Goal: Task Accomplishment & Management: Manage account settings

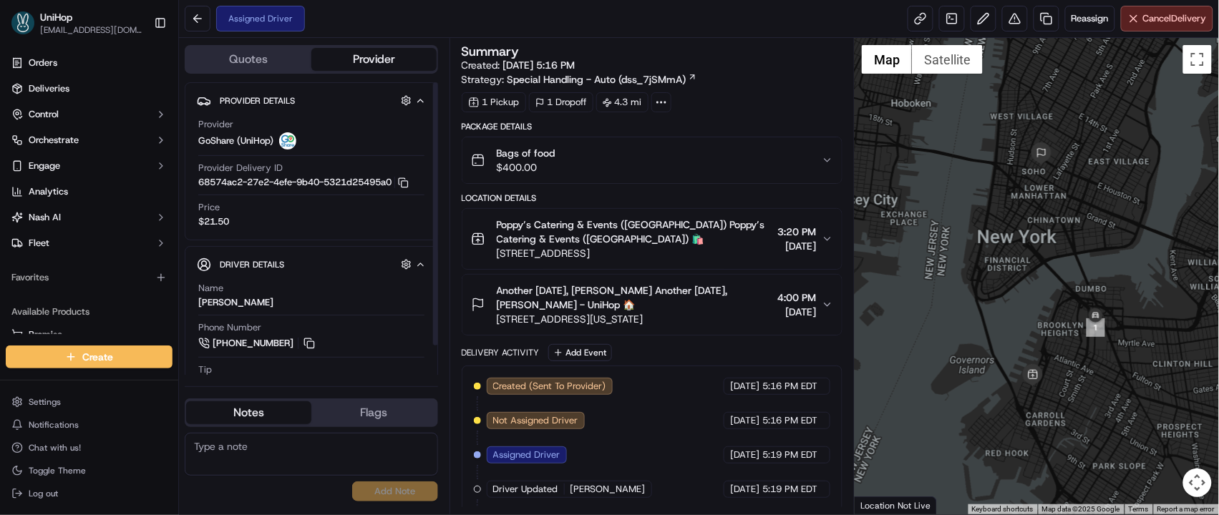
click at [280, 501] on div "No results found Add Note" at bounding box center [311, 467] width 253 height 69
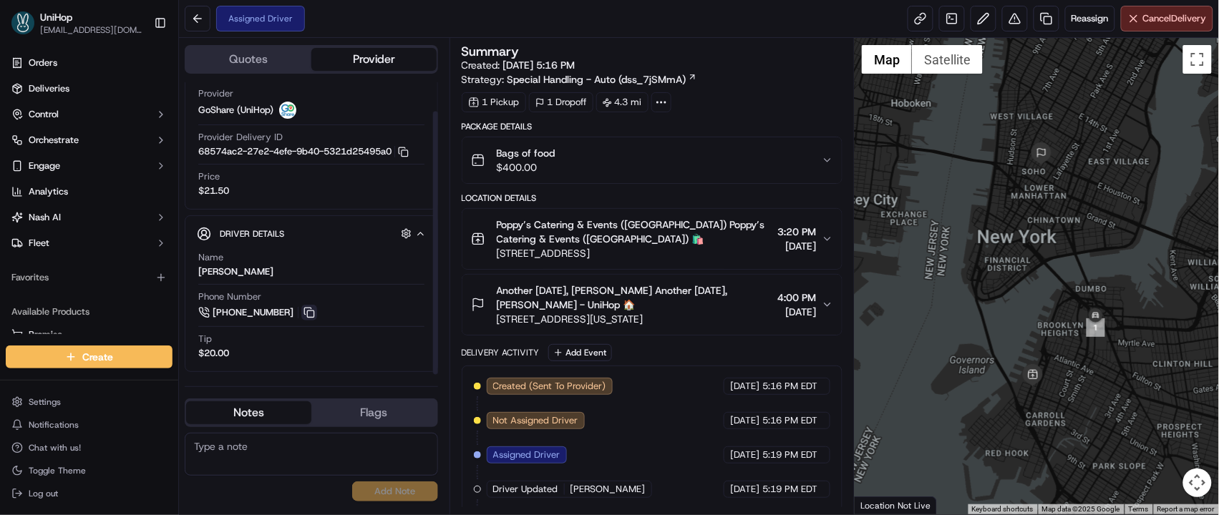
click at [307, 316] on button at bounding box center [309, 313] width 16 height 16
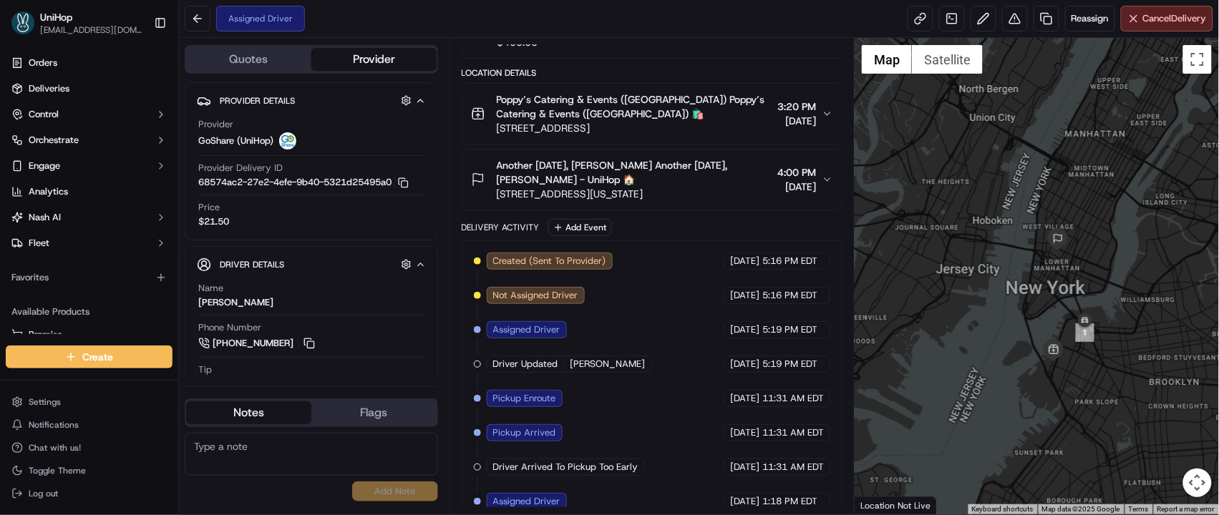
scroll to position [145, 0]
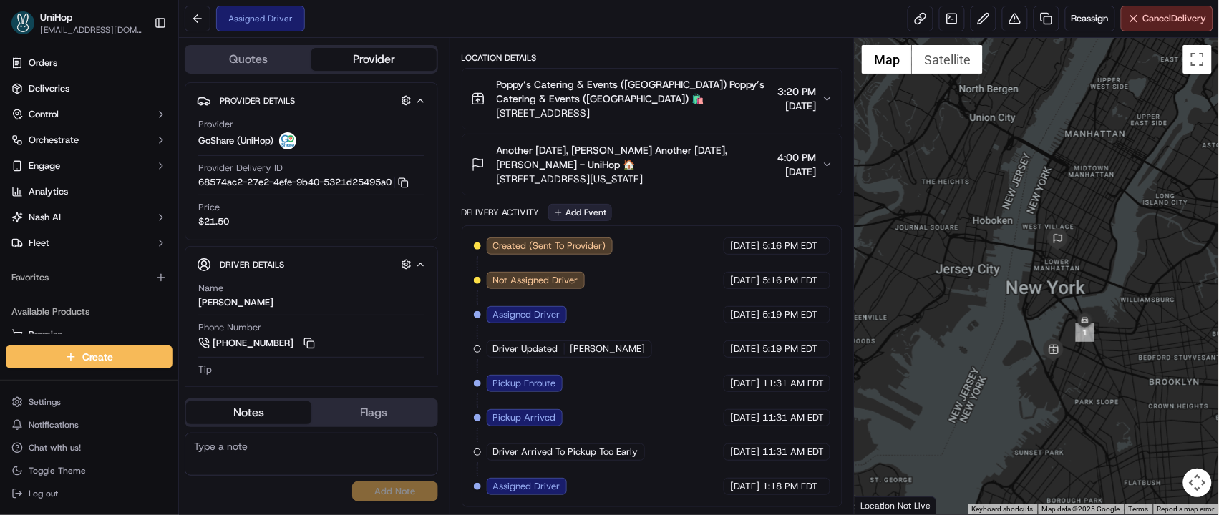
click at [574, 217] on button "Add Event" at bounding box center [580, 212] width 64 height 17
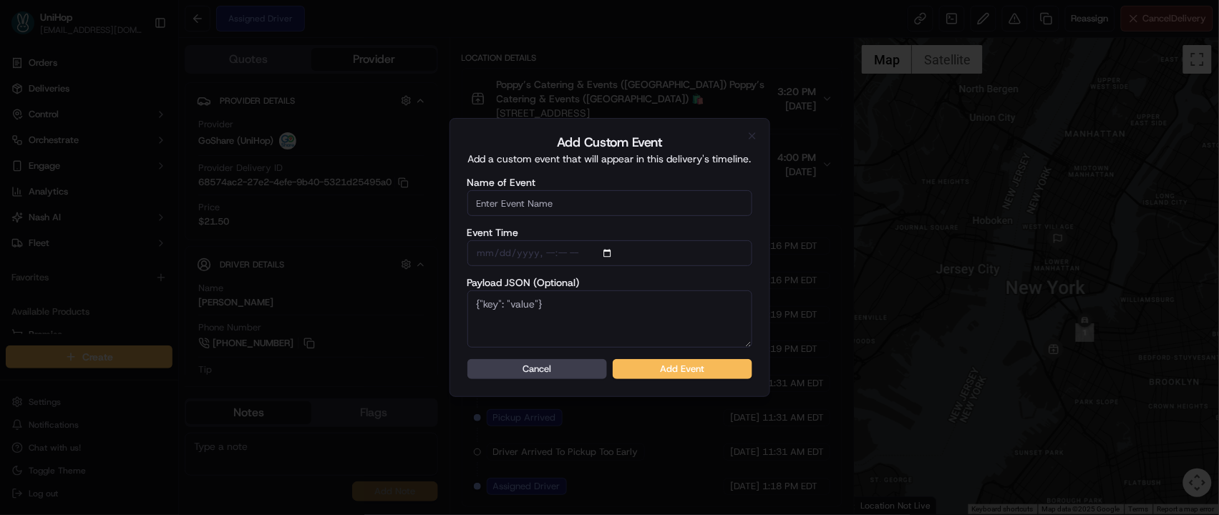
click at [558, 209] on input "Name of Event" at bounding box center [610, 203] width 285 height 26
type input "Driver Confirmed"
click at [637, 369] on button "Add Event" at bounding box center [683, 369] width 140 height 20
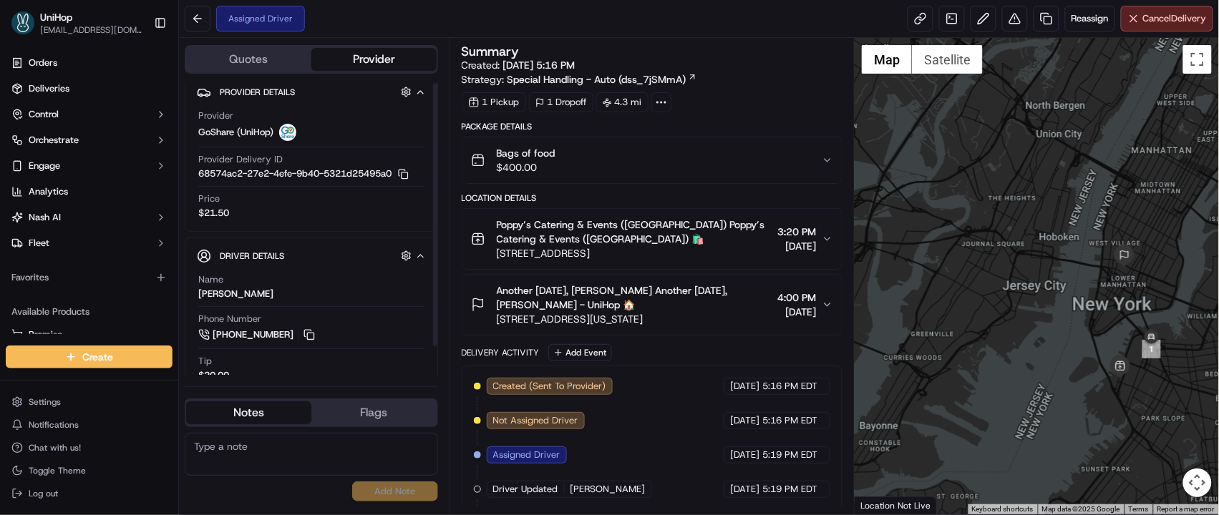
scroll to position [32, 0]
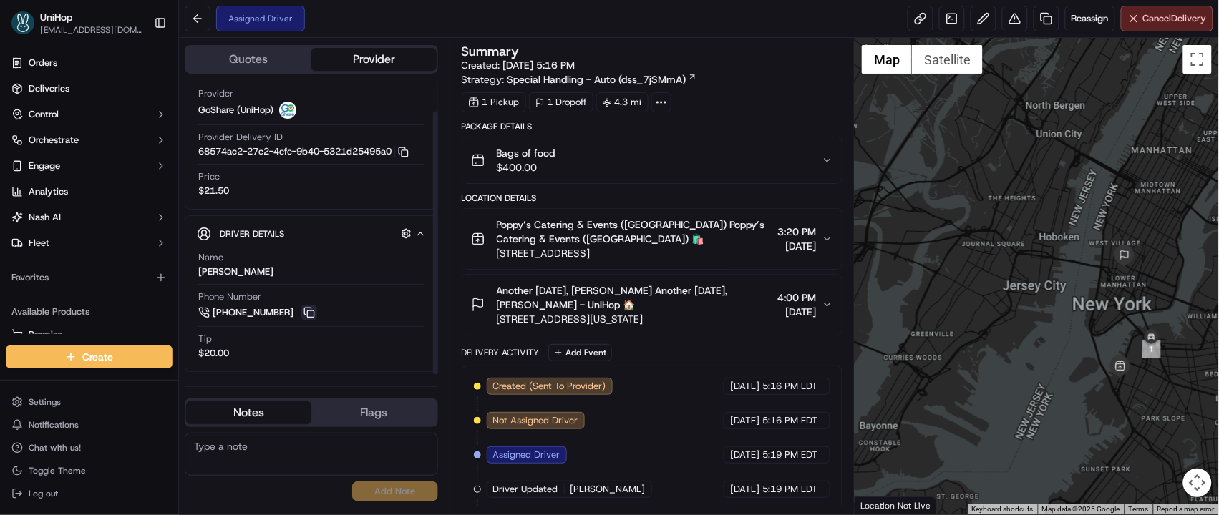
click at [313, 318] on button at bounding box center [309, 313] width 16 height 16
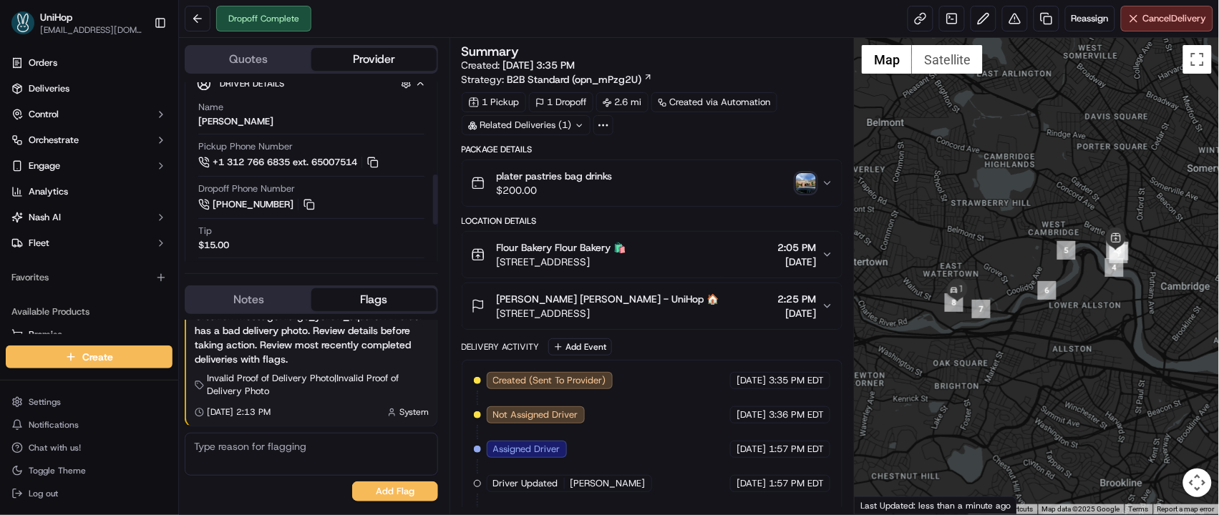
scroll to position [331, 0]
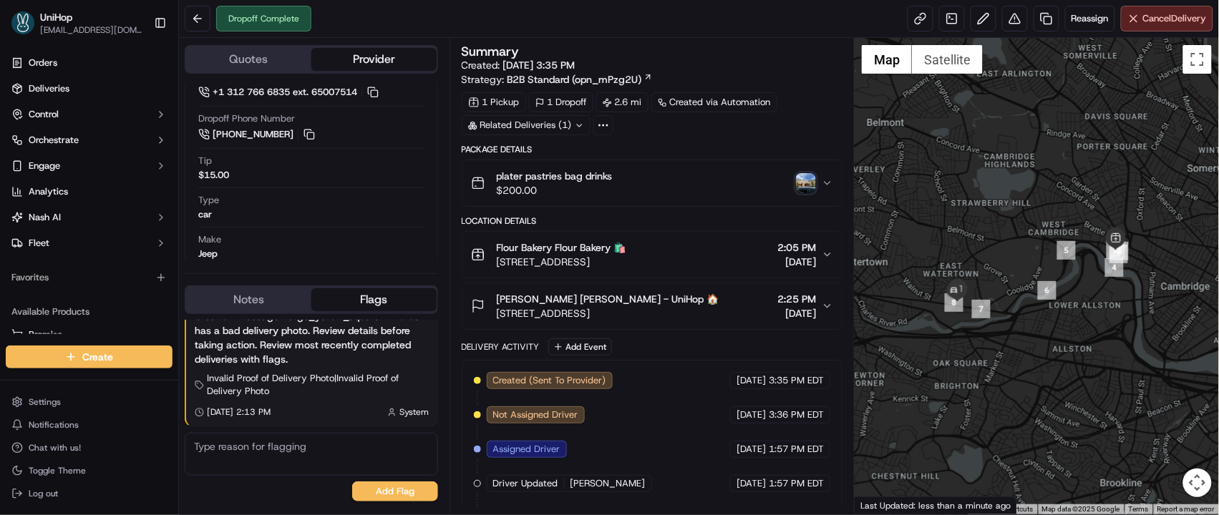
click at [809, 181] on img "button" at bounding box center [806, 183] width 20 height 20
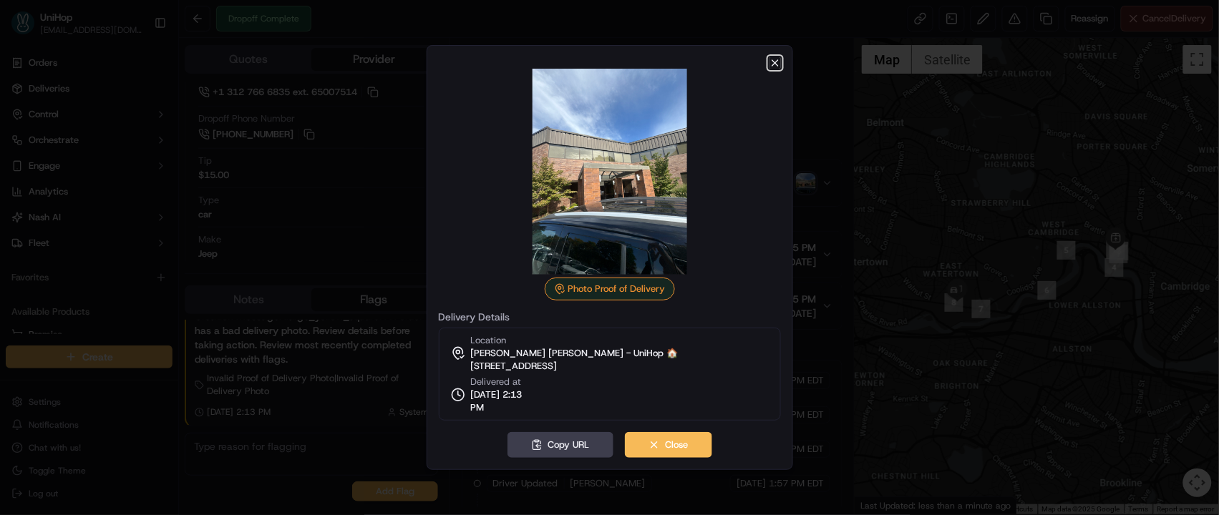
click at [776, 65] on icon "button" at bounding box center [775, 62] width 11 height 11
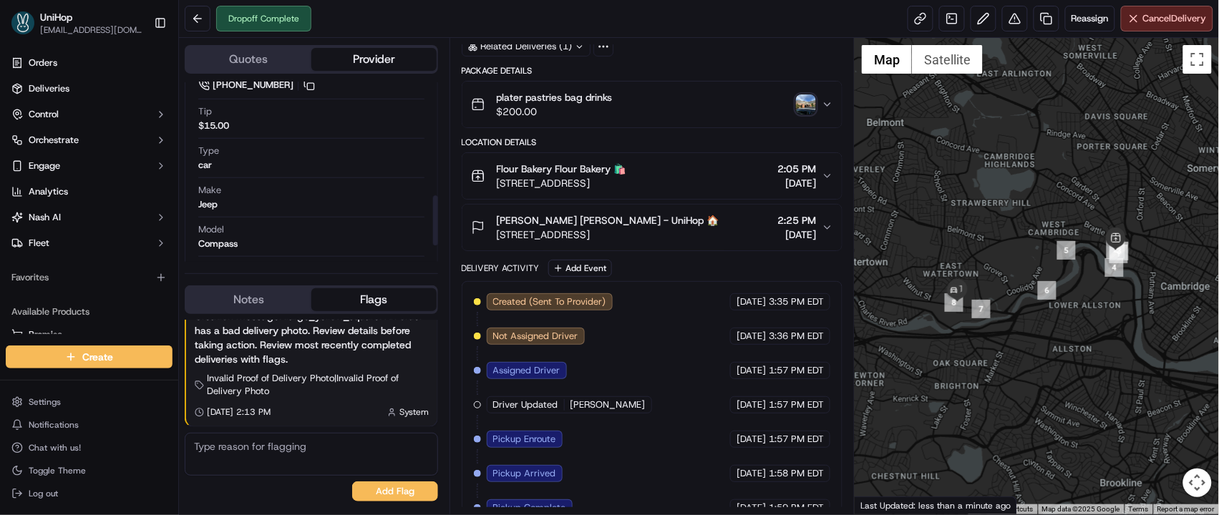
scroll to position [295, 0]
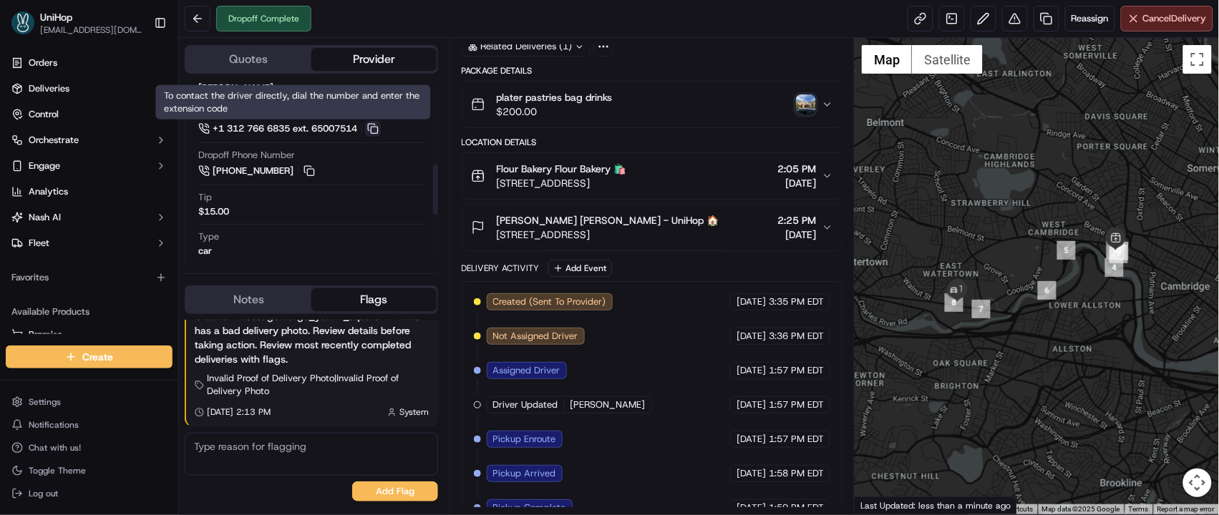
click at [379, 133] on button at bounding box center [373, 129] width 16 height 16
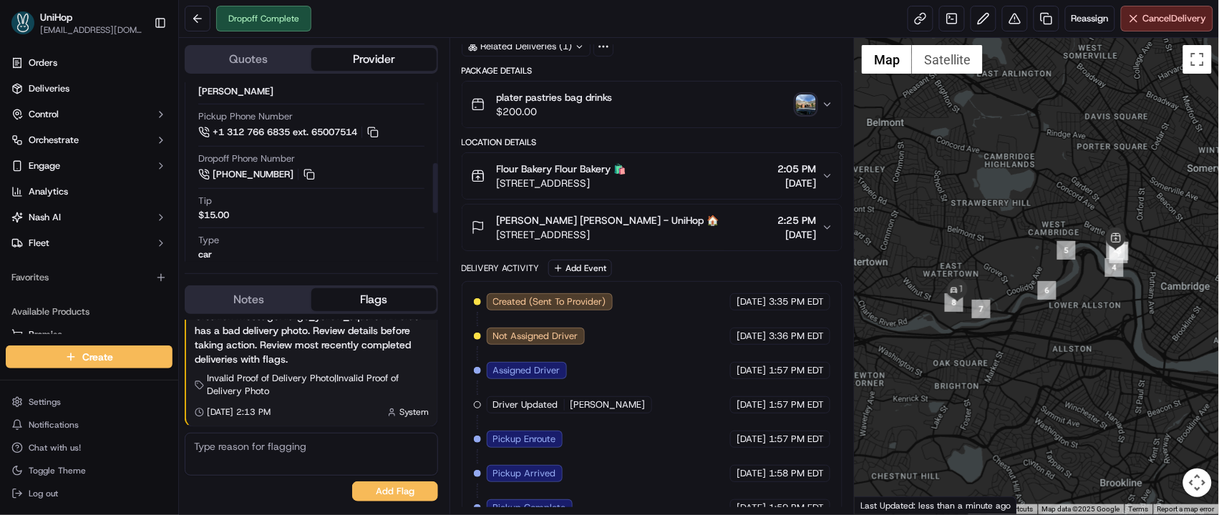
scroll to position [258, 0]
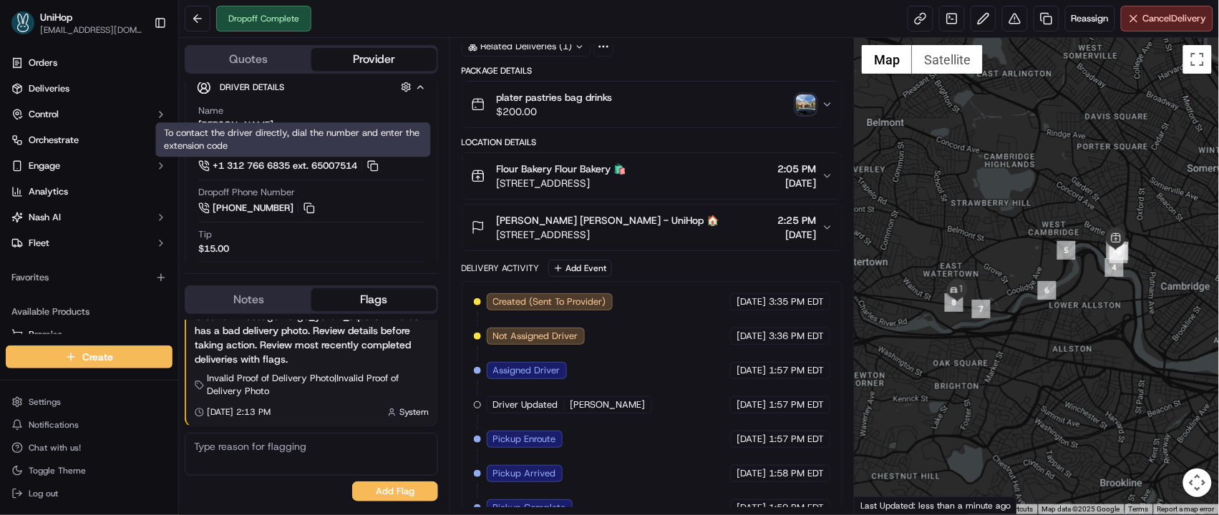
click at [249, 307] on button "Notes" at bounding box center [248, 300] width 125 height 23
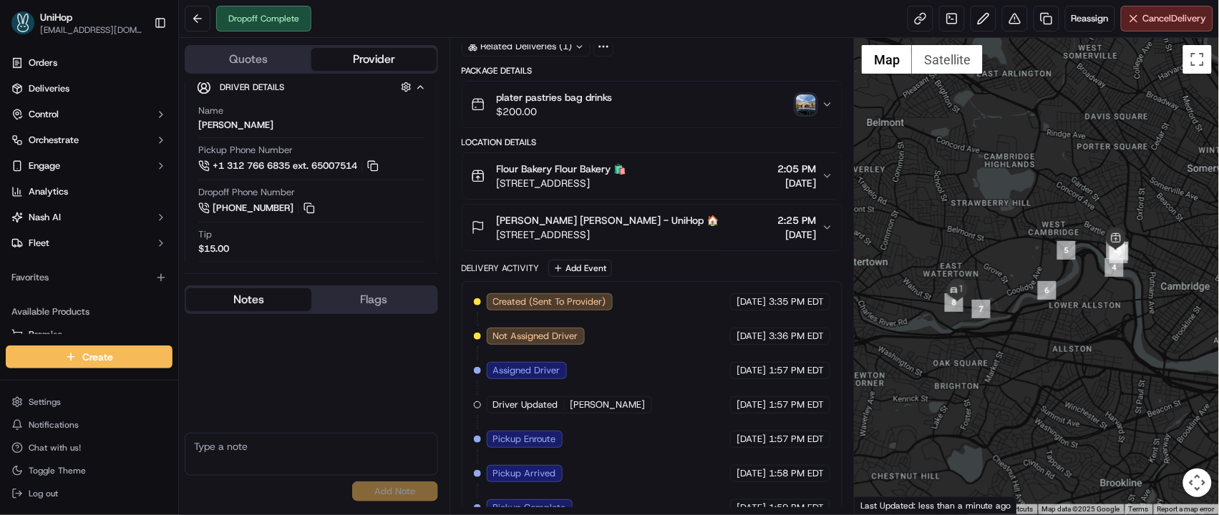
click at [275, 440] on textarea at bounding box center [311, 454] width 253 height 43
paste textarea "[PHONE_NUMBER]"
type textarea "[PHONE_NUMBER]"
click at [367, 489] on button "Add Note" at bounding box center [395, 492] width 86 height 20
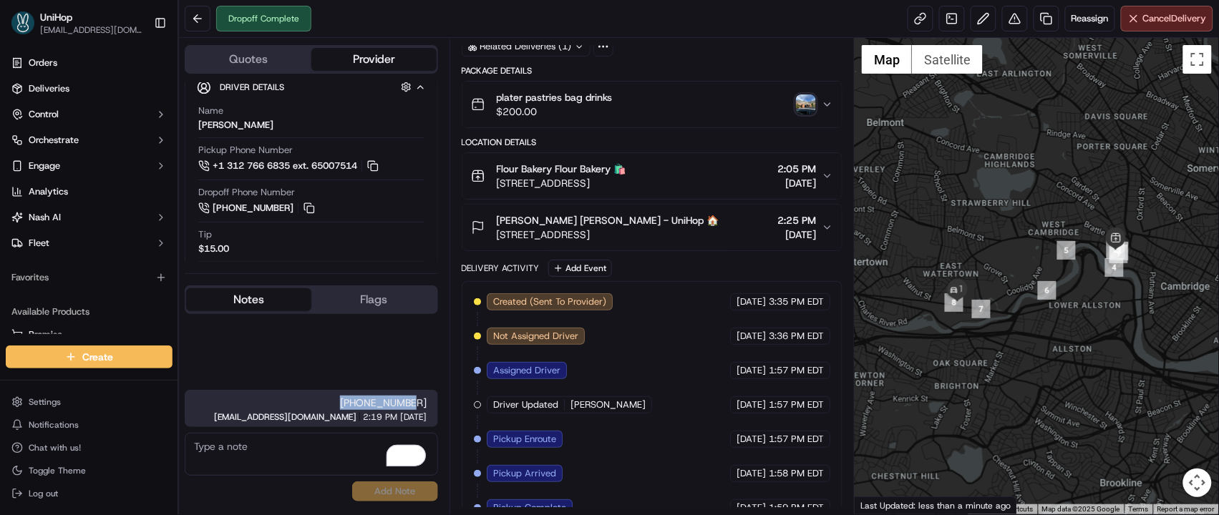
drag, startPoint x: 350, startPoint y: 404, endPoint x: 427, endPoint y: 402, distance: 77.4
click at [427, 402] on div "[PHONE_NUMBER] [EMAIL_ADDRESS][DOMAIN_NAME] 2:19 PM [DATE]" at bounding box center [311, 408] width 253 height 37
copy span "[PHONE_NUMBER]"
click at [203, 124] on div "[PERSON_NAME]" at bounding box center [235, 125] width 75 height 13
click at [203, 123] on div "[PERSON_NAME]" at bounding box center [235, 125] width 75 height 13
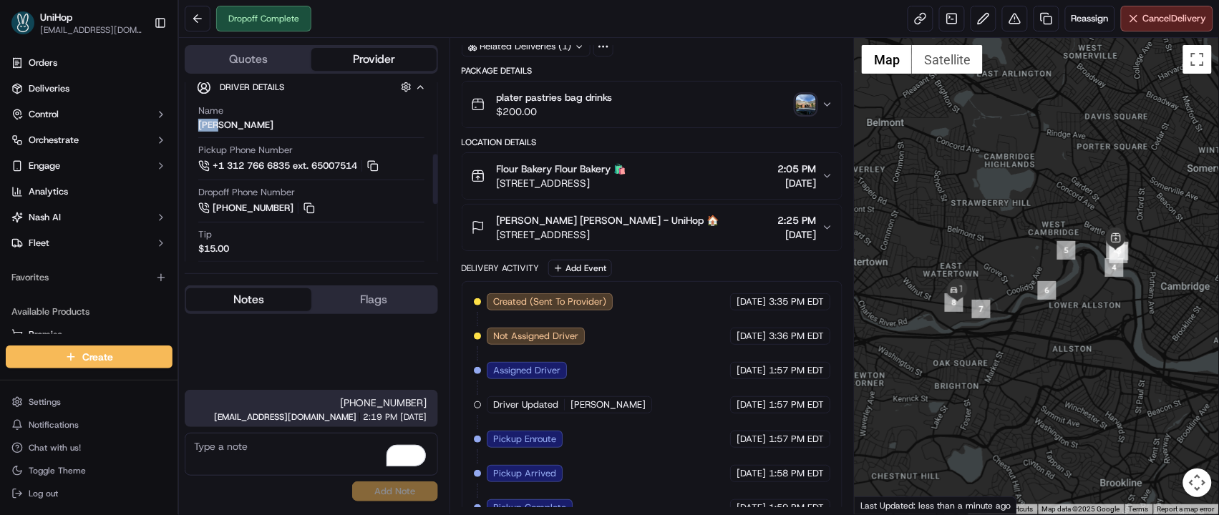
copy div "JOAO"
drag, startPoint x: 497, startPoint y: 222, endPoint x: 573, endPoint y: 221, distance: 75.9
click at [573, 221] on span "[PERSON_NAME] [PERSON_NAME] - UniHop 🏠" at bounding box center [608, 220] width 223 height 14
copy span "[PERSON_NAME]"
drag, startPoint x: 500, startPoint y: 174, endPoint x: 556, endPoint y: 168, distance: 56.9
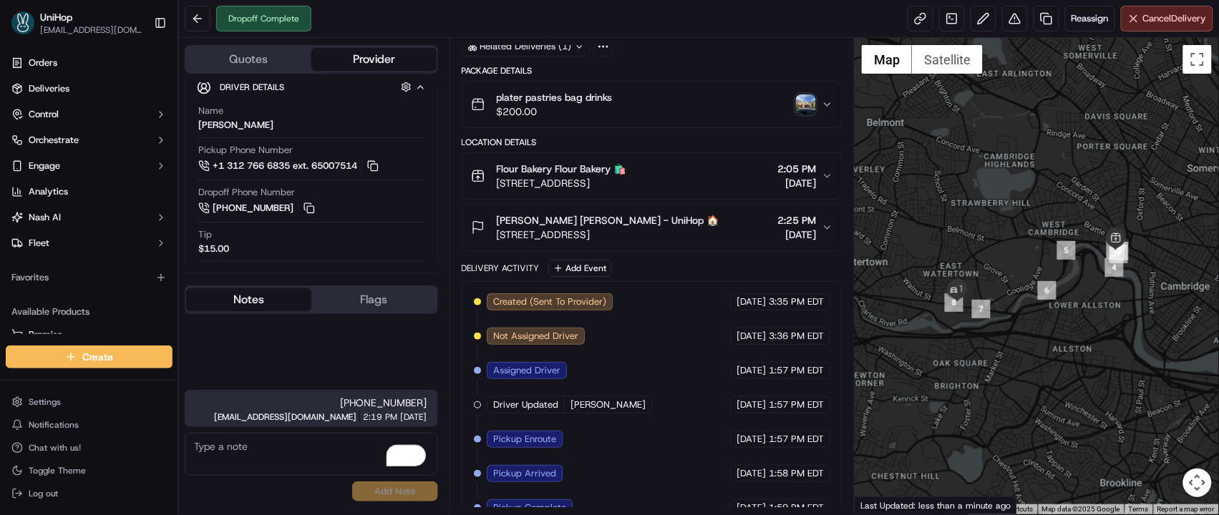
click at [556, 168] on span "Flour Bakery Flour Bakery 🛍️" at bounding box center [562, 169] width 130 height 14
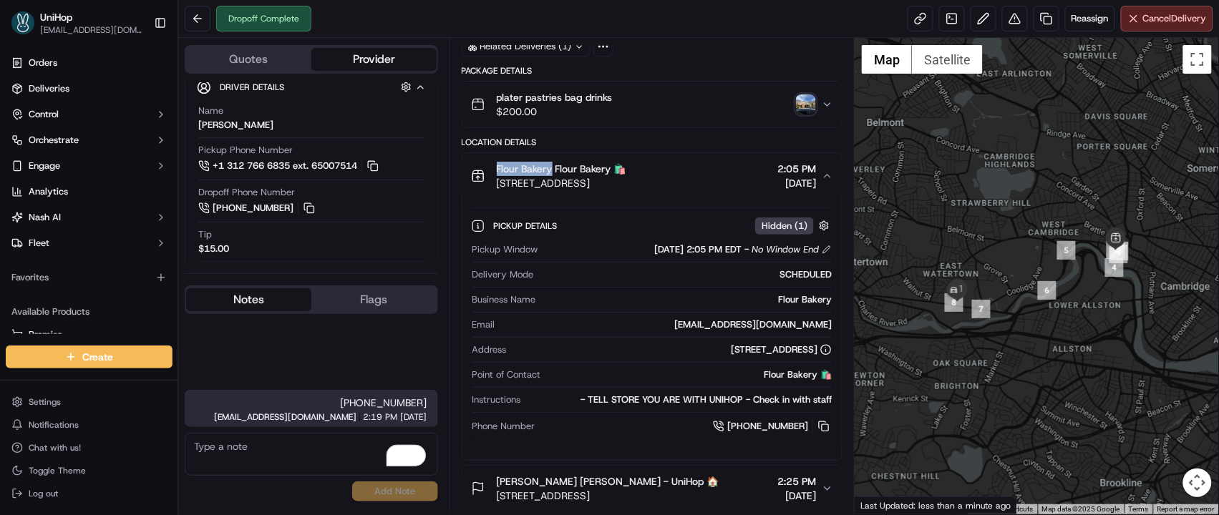
drag, startPoint x: 497, startPoint y: 170, endPoint x: 552, endPoint y: 173, distance: 55.2
click at [552, 173] on span "Flour Bakery Flour Bakery 🛍️" at bounding box center [562, 169] width 130 height 14
copy span "Flour Bakery"
click at [944, 23] on link at bounding box center [952, 19] width 26 height 26
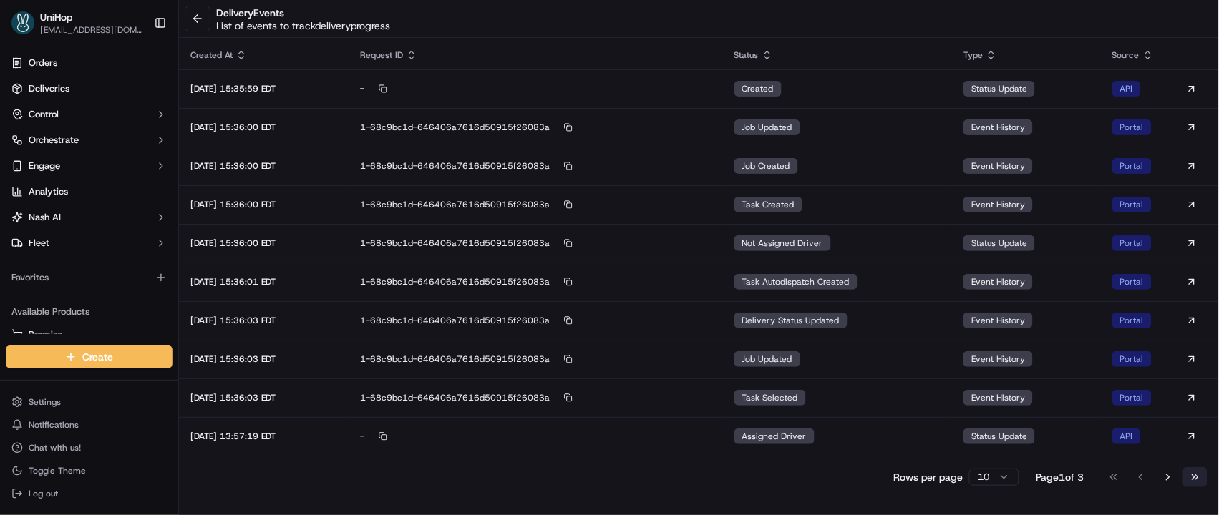
click at [1195, 474] on button "Go to last page" at bounding box center [1195, 478] width 24 height 20
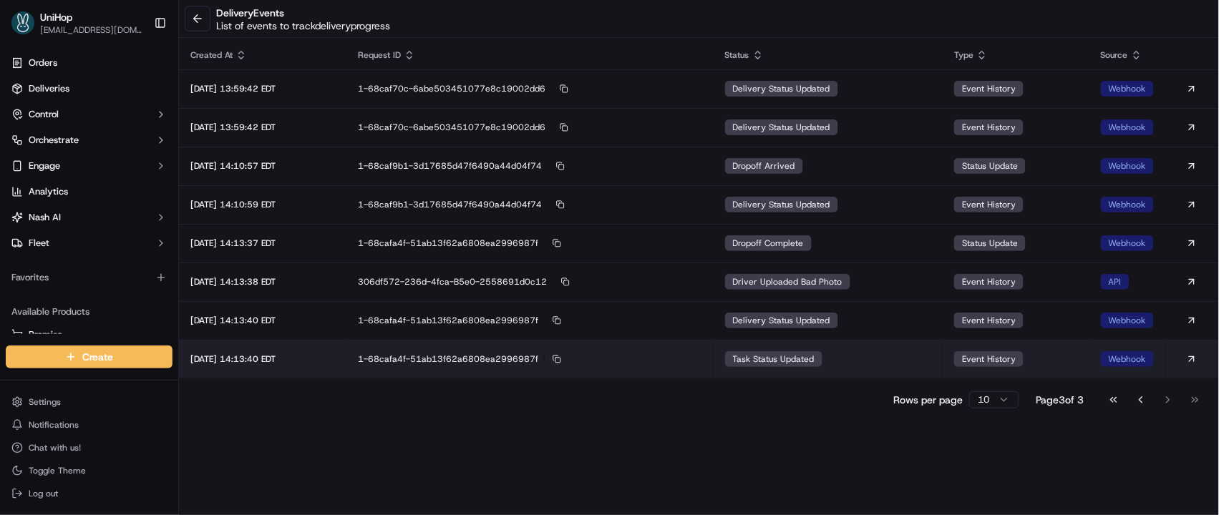
click at [853, 362] on td "task status updated" at bounding box center [829, 359] width 230 height 39
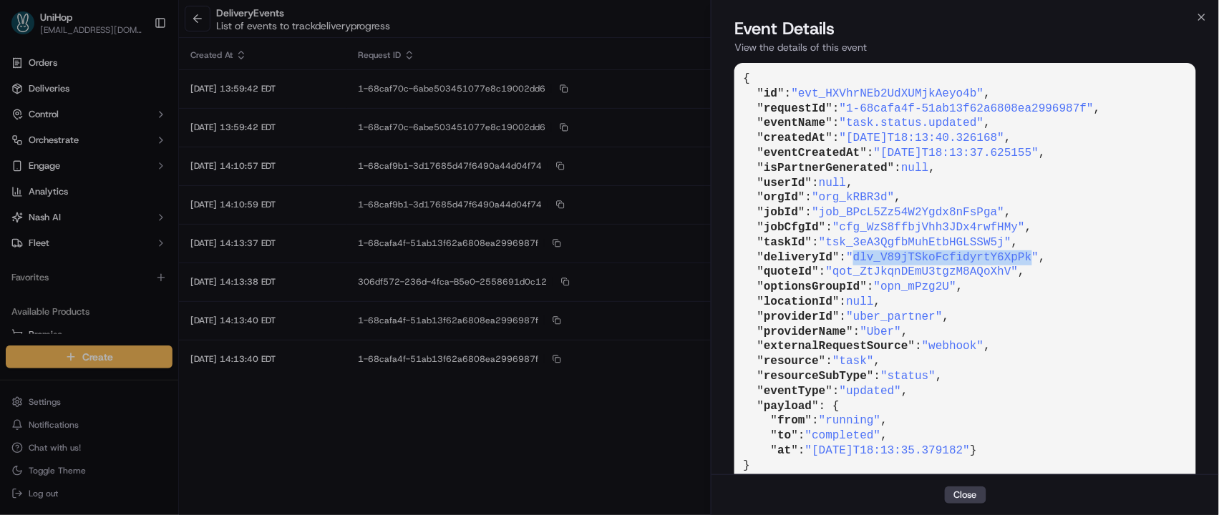
drag, startPoint x: 861, startPoint y: 255, endPoint x: 1042, endPoint y: 255, distance: 181.1
click at [1039, 255] on span ""dlv_V89jTSkoFcfidyrtY6XpPk"" at bounding box center [942, 257] width 193 height 13
copy span "dlv_V89jTSkoFcfidyrtY6XpPk"
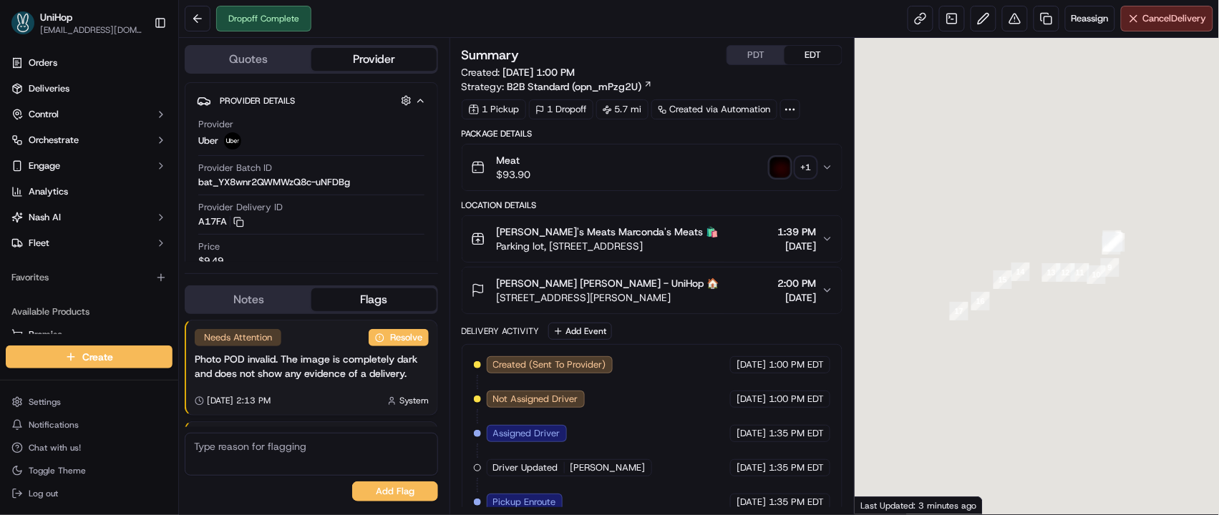
click at [256, 296] on button "Notes" at bounding box center [248, 300] width 125 height 23
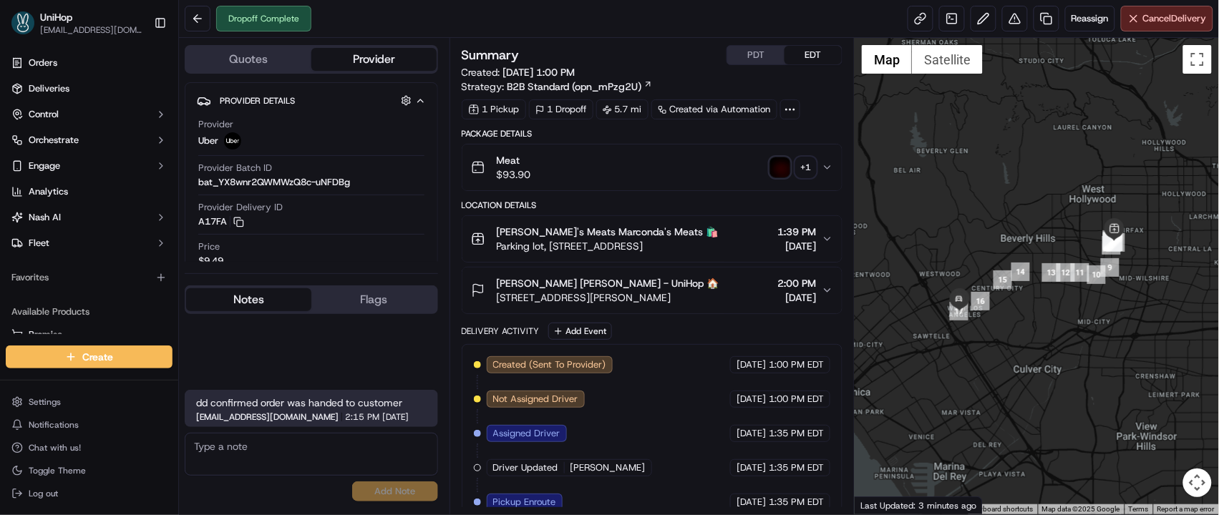
scroll to position [153, 0]
